Goal: Task Accomplishment & Management: Manage account settings

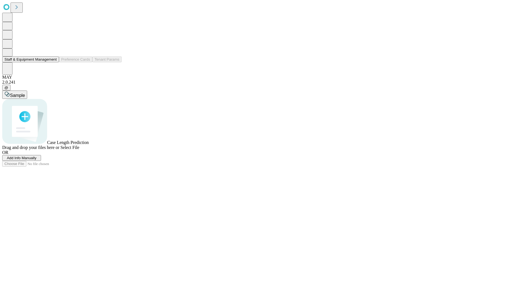
click at [53, 62] on button "Staff & Equipment Management" at bounding box center [30, 60] width 57 height 6
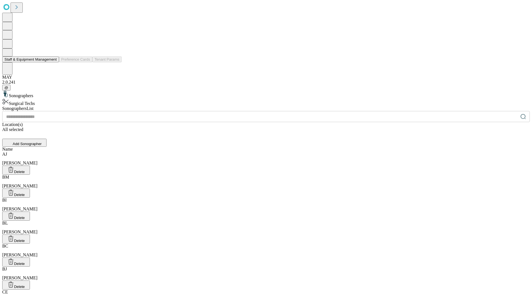
click at [53, 62] on button "Staff & Equipment Management" at bounding box center [30, 60] width 57 height 6
